Goal: Task Accomplishment & Management: Manage account settings

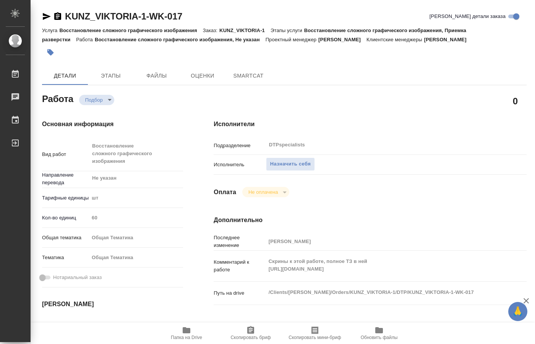
type textarea "x"
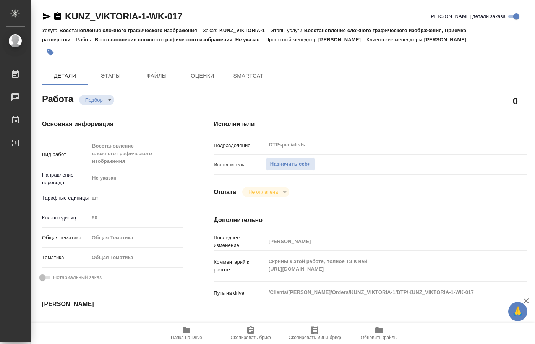
type textarea "x"
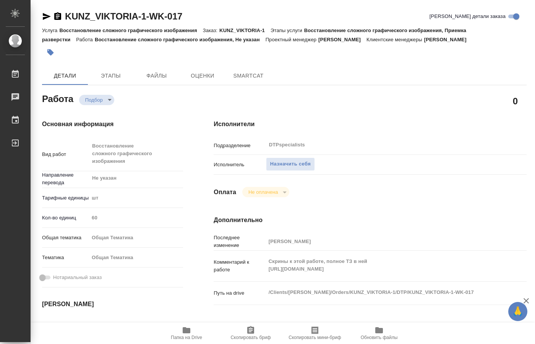
type textarea "x"
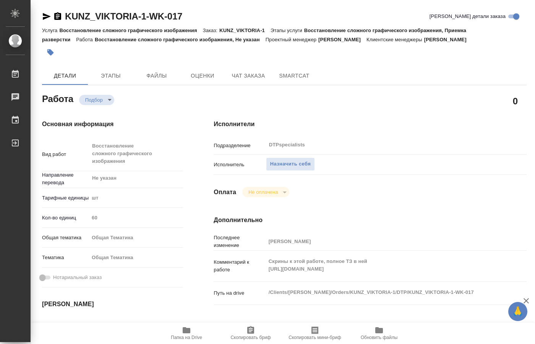
type textarea "x"
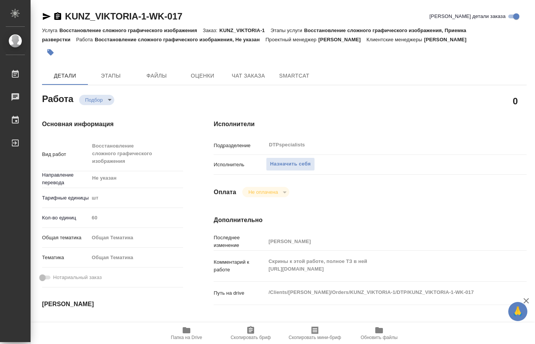
type textarea "x"
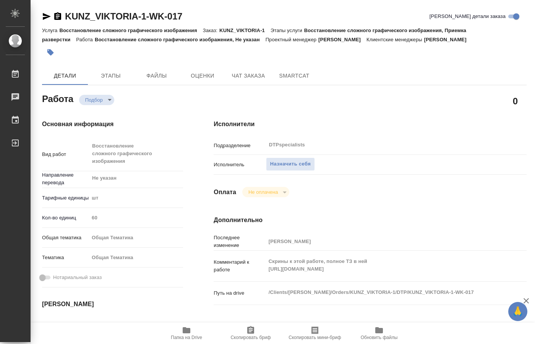
type textarea "x"
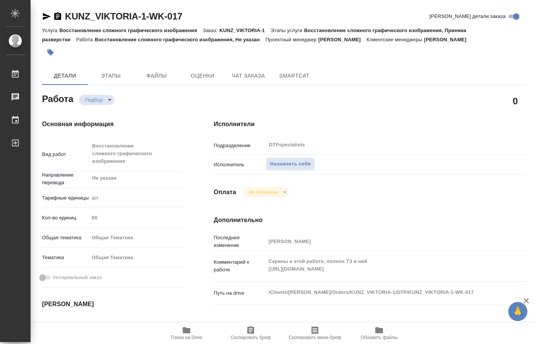
type textarea "x"
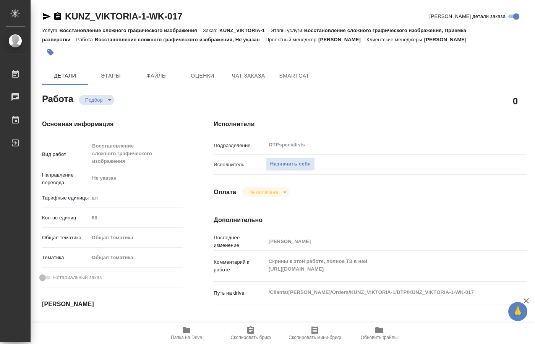
type textarea "x"
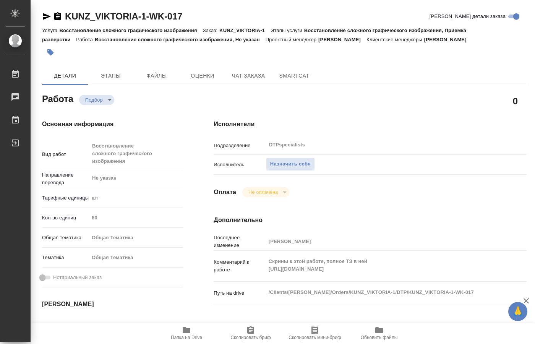
click at [513, 187] on div "Оплата Не оплачена notPayed" at bounding box center [369, 192] width 313 height 10
type textarea "x"
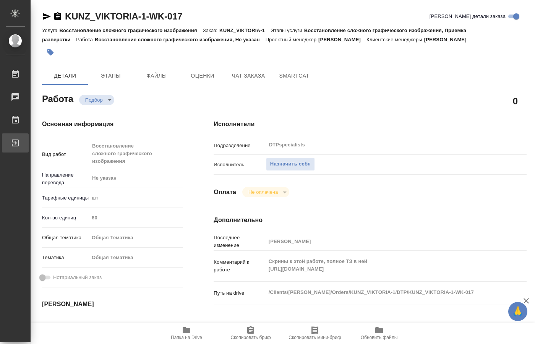
type textarea "x"
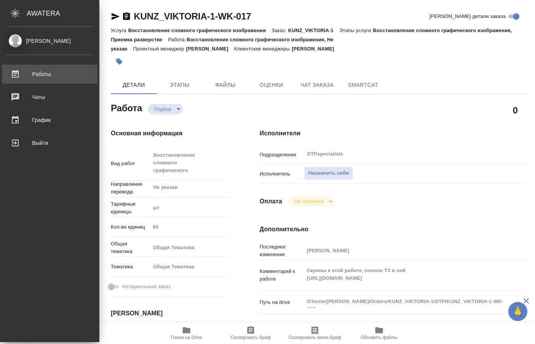
type textarea "x"
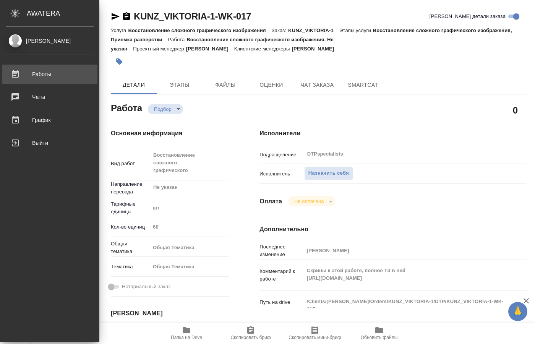
click at [46, 77] on div "Работы" at bounding box center [50, 73] width 88 height 11
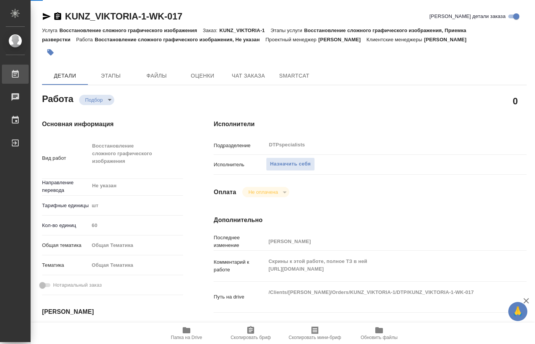
type textarea "x"
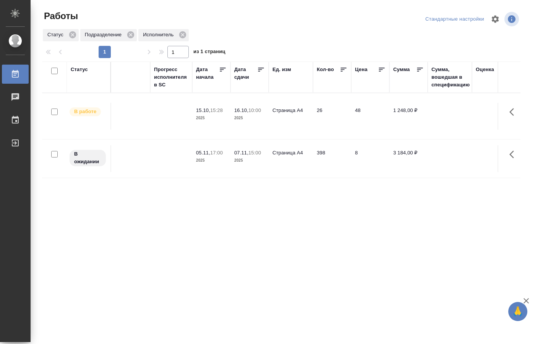
scroll to position [0, 578]
click at [498, 208] on div "Статус Код заказа Клиент Вид работ Вид услуги Языковая пара Подразделение Проек…" at bounding box center [281, 198] width 478 height 275
click at [515, 230] on div "Статус Код заказа Клиент Вид работ Вид услуги Языковая пара Подразделение Проек…" at bounding box center [281, 198] width 478 height 275
click at [214, 114] on p "2025" at bounding box center [209, 118] width 31 height 8
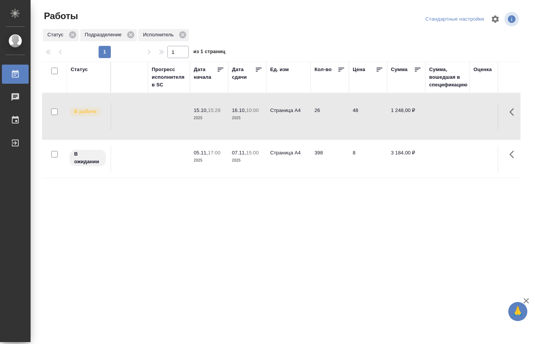
click at [214, 114] on p "2025" at bounding box center [209, 118] width 31 height 8
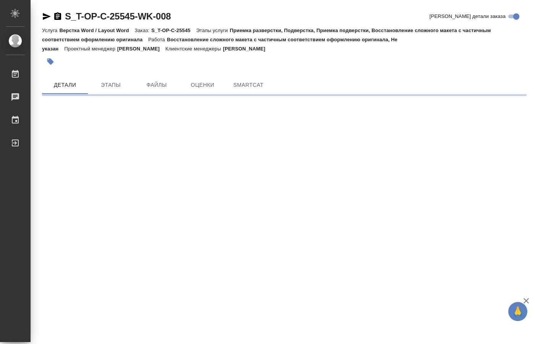
click at [508, 86] on div "Детали Этапы Файлы Оценки SmartCat" at bounding box center [284, 85] width 484 height 18
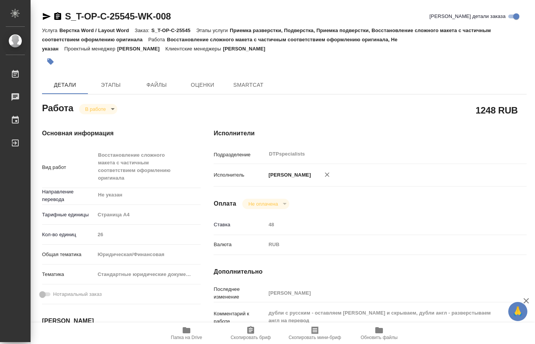
type textarea "x"
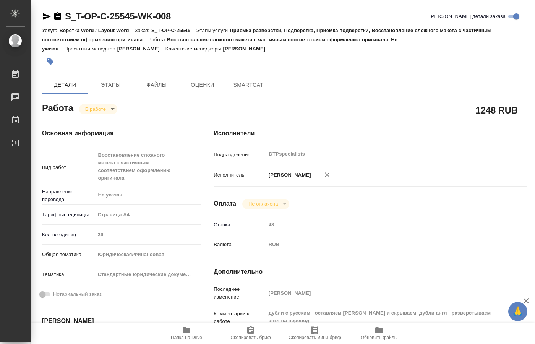
type textarea "x"
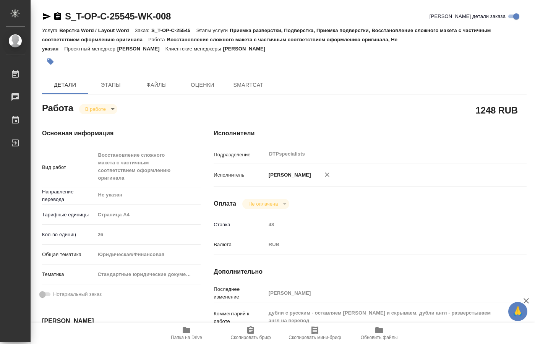
type textarea "x"
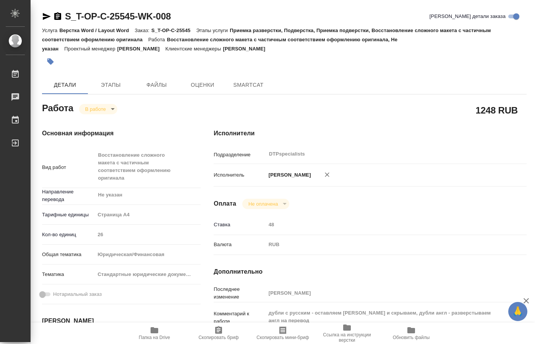
type textarea "x"
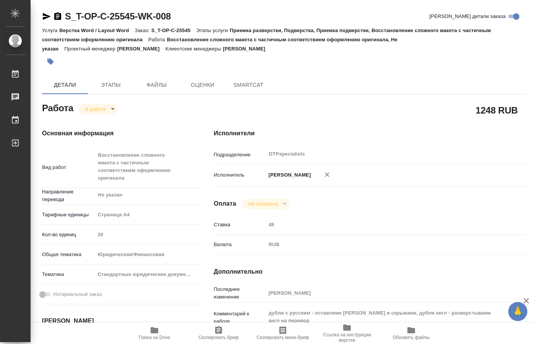
type textarea "x"
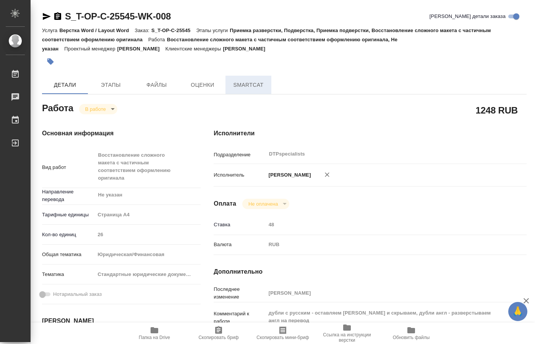
type textarea "x"
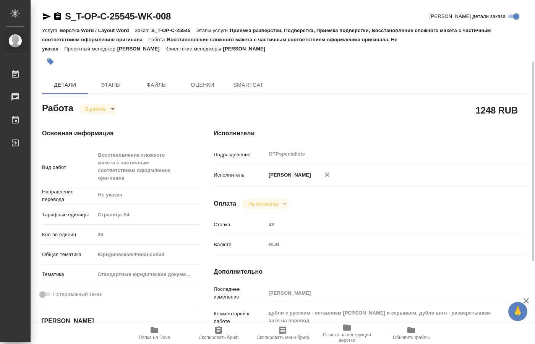
scroll to position [78, 0]
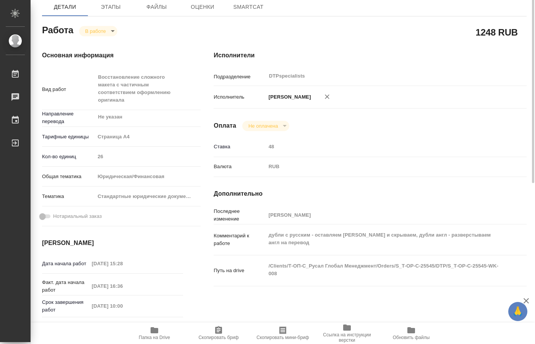
type textarea "x"
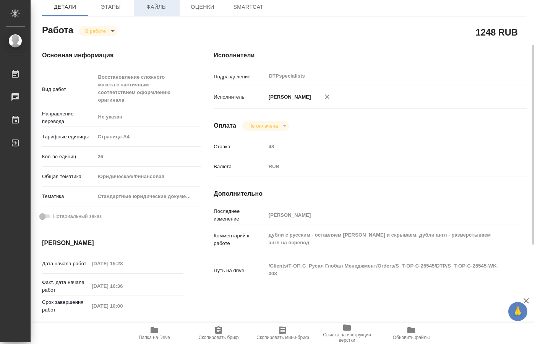
type textarea "x"
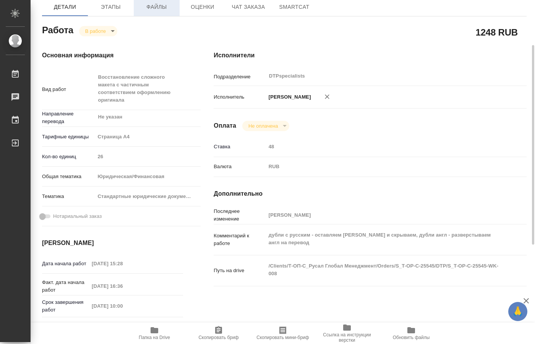
type textarea "x"
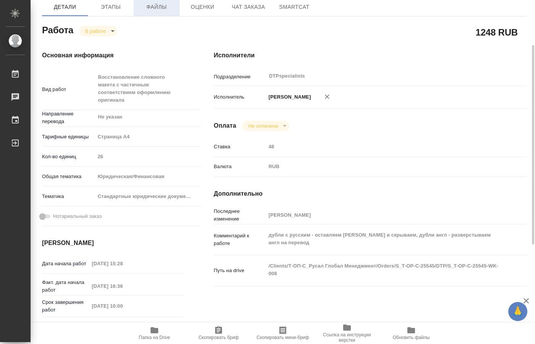
type textarea "x"
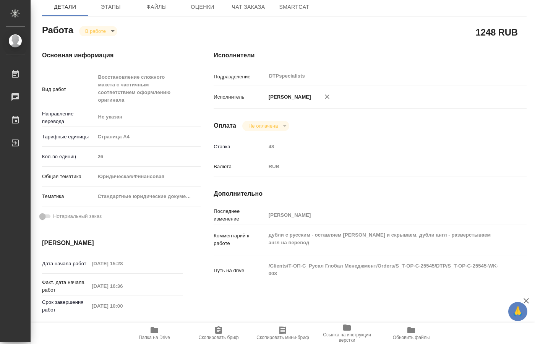
type textarea "x"
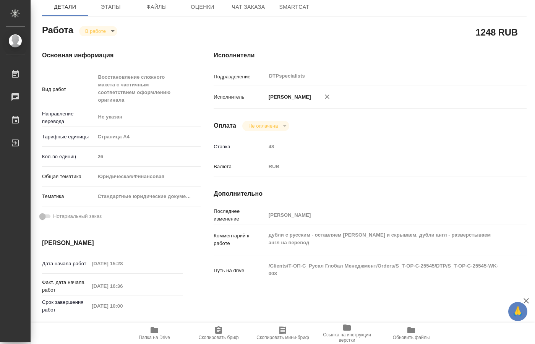
click at [409, 122] on div "Оплата Не оплачена notPayed" at bounding box center [369, 126] width 313 height 10
click at [163, 331] on span "Папка на Drive" at bounding box center [154, 332] width 55 height 15
click at [102, 31] on body "🙏 .cls-1 fill:#fff; AWATERA Kucherenko Oksana Работы 0 Чаты График Выйти S_T-OP…" at bounding box center [267, 172] width 535 height 344
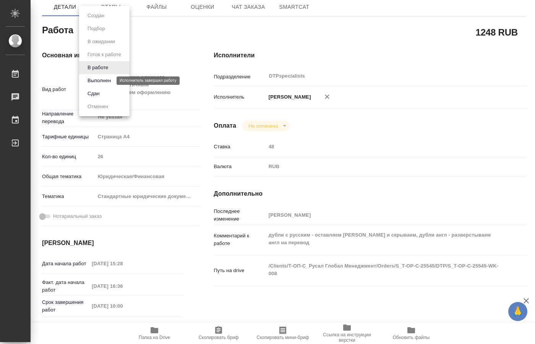
click at [99, 80] on button "Выполнен" at bounding box center [99, 80] width 28 height 8
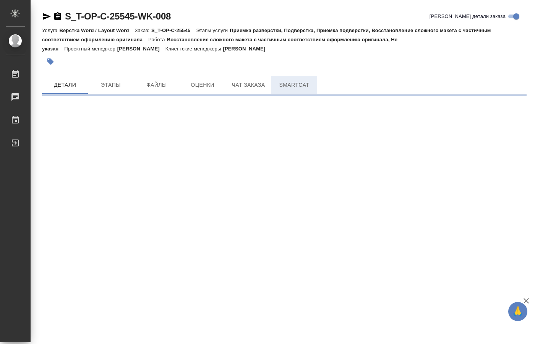
scroll to position [0, 0]
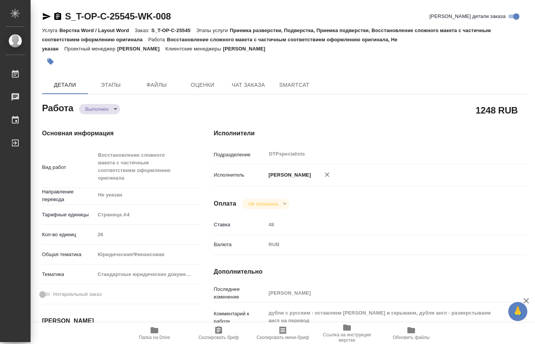
type textarea "x"
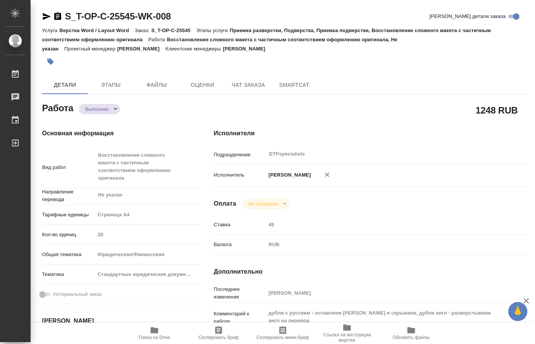
type textarea "x"
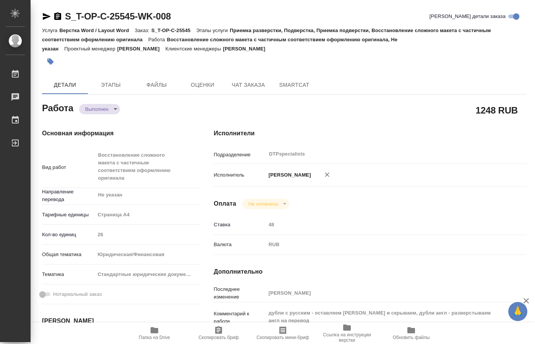
type textarea "x"
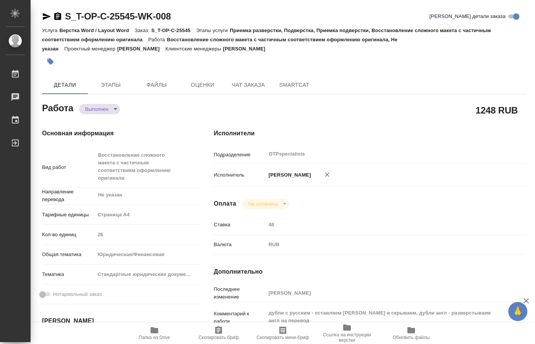
type textarea "x"
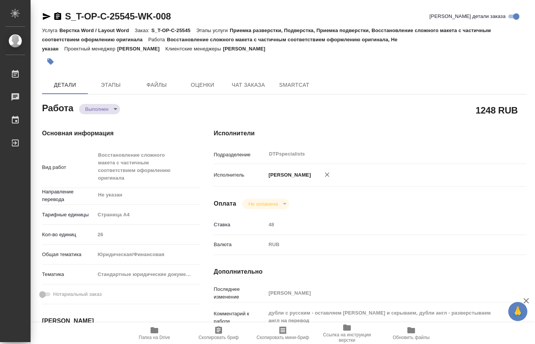
type textarea "x"
